Goal: Task Accomplishment & Management: Manage account settings

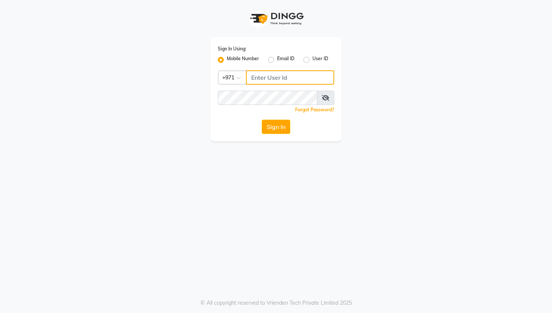
click at [278, 77] on input "Username" at bounding box center [290, 77] width 88 height 14
type input "506494220"
click at [275, 131] on button "Sign In" at bounding box center [276, 126] width 29 height 14
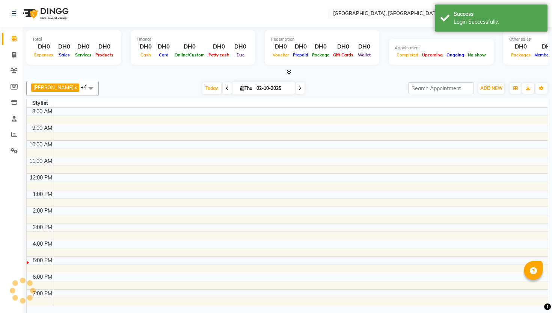
select select "en"
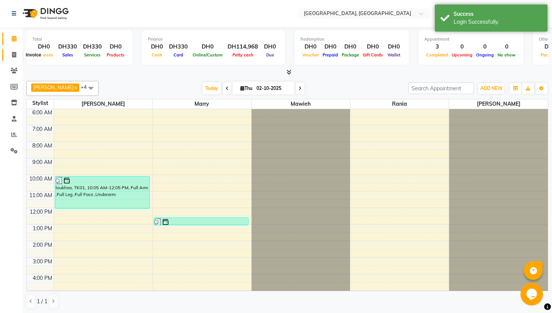
click at [14, 55] on icon at bounding box center [14, 55] width 4 height 6
select select "service"
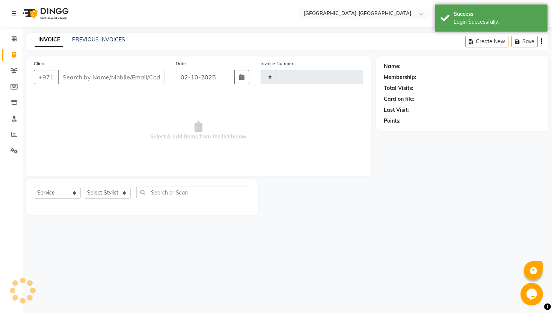
type input "000847"
select select "3691"
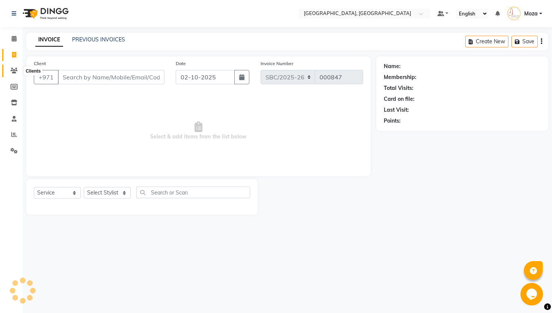
click at [14, 73] on icon at bounding box center [14, 71] width 7 height 6
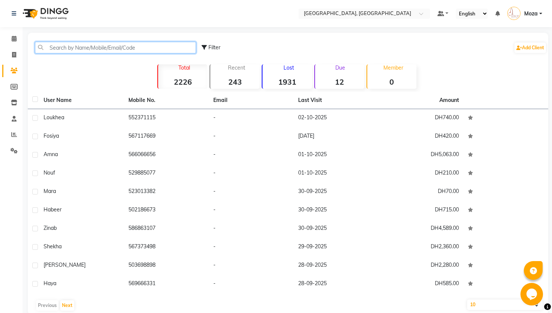
click at [69, 50] on input "text" at bounding box center [115, 48] width 161 height 12
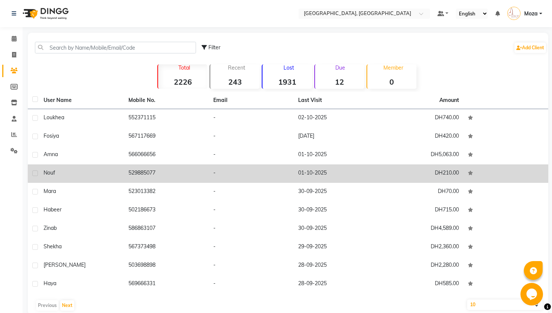
click at [88, 179] on td "nouf" at bounding box center [81, 173] width 85 height 18
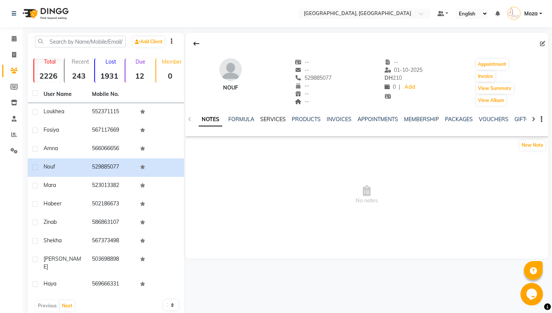
click at [269, 118] on link "SERVICES" at bounding box center [273, 119] width 26 height 7
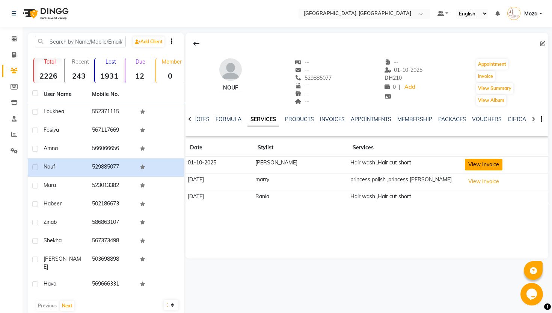
click at [474, 167] on button "View Invoice" at bounding box center [484, 165] width 38 height 12
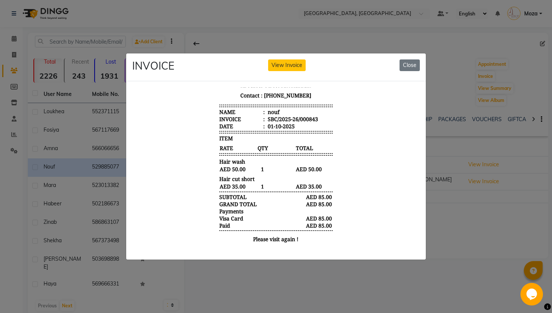
scroll to position [26, 0]
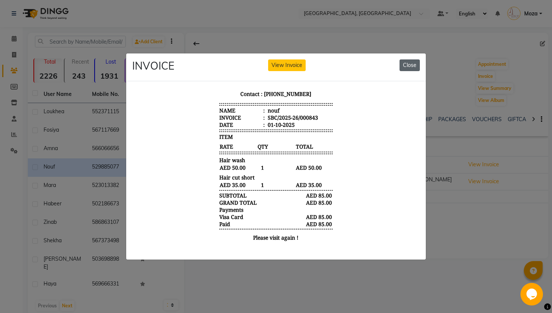
click at [410, 68] on button "Close" at bounding box center [410, 65] width 20 height 12
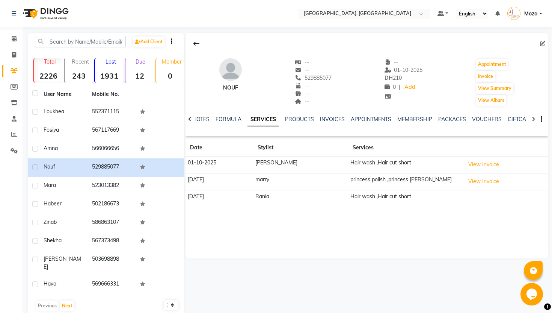
click at [462, 192] on td at bounding box center [505, 196] width 86 height 13
click at [470, 185] on button "View Invoice" at bounding box center [484, 181] width 38 height 12
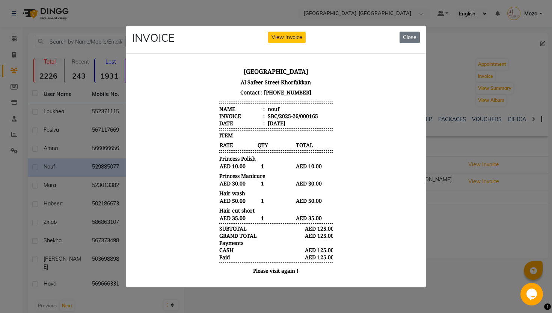
scroll to position [0, 0]
click at [452, 196] on ngb-modal-window "INVOICE View Invoice Close" at bounding box center [276, 156] width 552 height 313
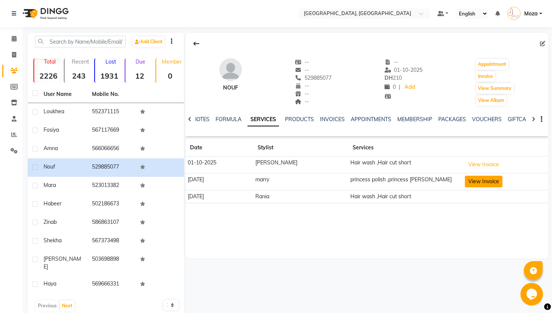
click at [473, 180] on button "View Invoice" at bounding box center [484, 181] width 38 height 12
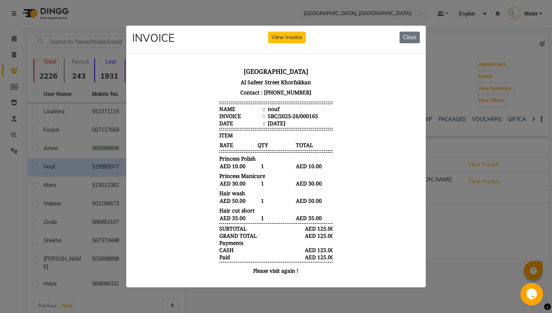
click at [427, 244] on ngb-modal-window "INVOICE View Invoice Close" at bounding box center [276, 156] width 552 height 313
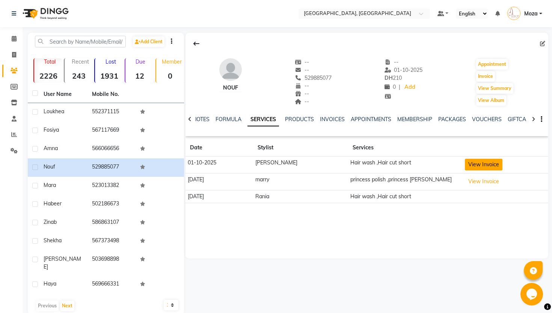
click at [465, 165] on button "View Invoice" at bounding box center [484, 165] width 38 height 12
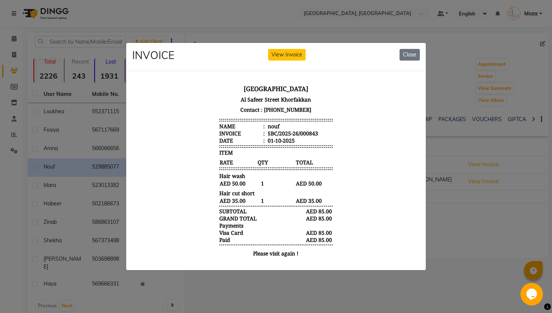
click at [451, 243] on ngb-modal-window "INVOICE View Invoice Close" at bounding box center [276, 156] width 552 height 313
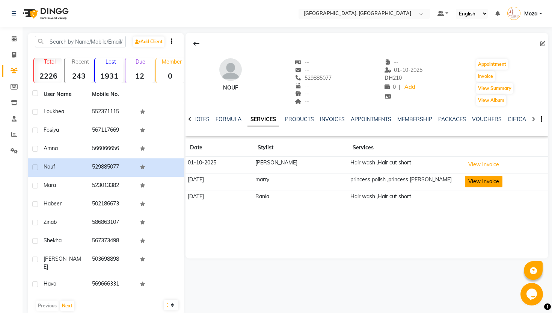
click at [467, 186] on button "View Invoice" at bounding box center [484, 181] width 38 height 12
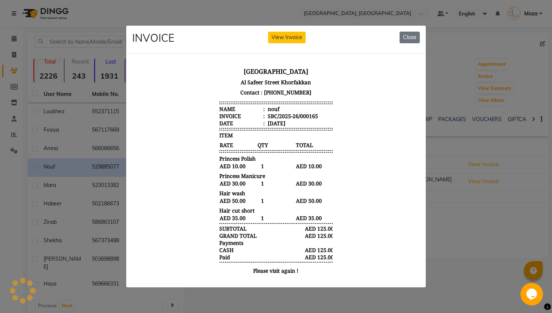
click at [476, 203] on ngb-modal-window "INVOICE View Invoice Close" at bounding box center [276, 156] width 552 height 313
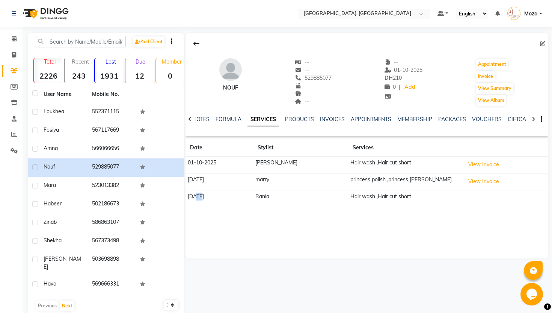
drag, startPoint x: 196, startPoint y: 197, endPoint x: 202, endPoint y: 197, distance: 6.0
click at [202, 197] on td "[DATE]" at bounding box center [220, 196] width 68 height 13
click at [228, 237] on div "nouf -- -- 529885077 -- -- -- -- [DATE] DH 210 0 | Add Appointment Invoice View…" at bounding box center [367, 145] width 363 height 225
